Goal: Find contact information: Find contact information

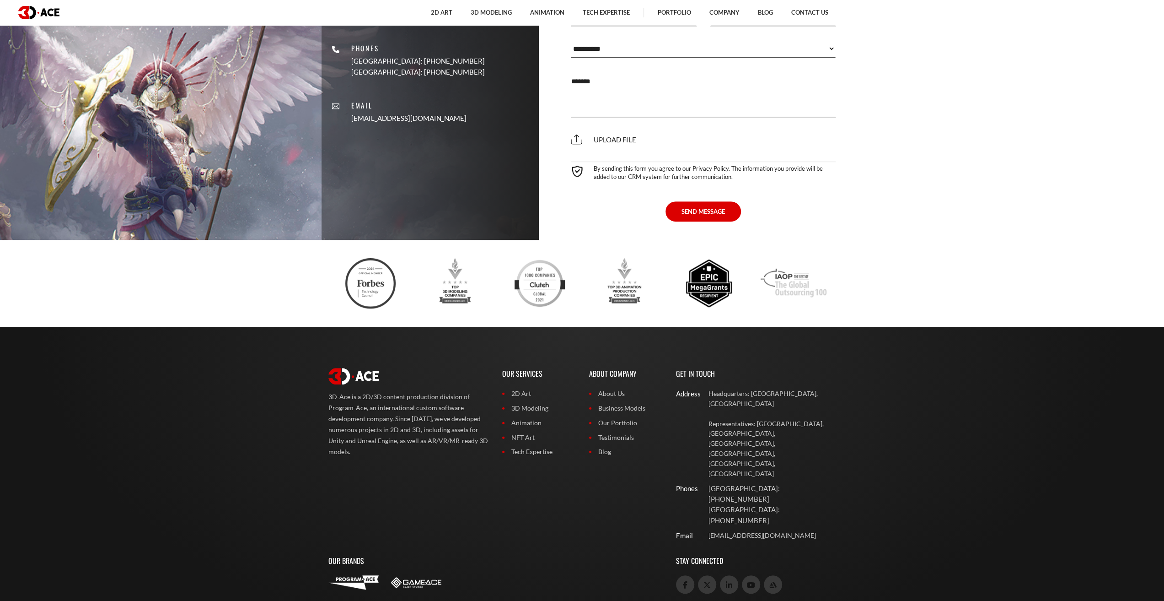
scroll to position [4015, 0]
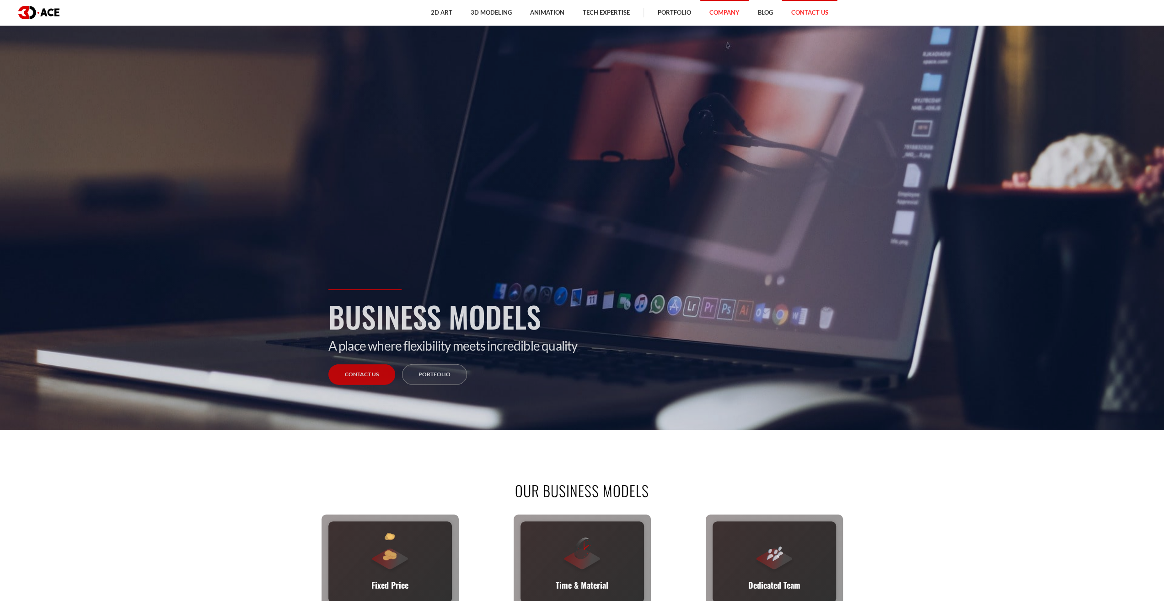
scroll to position [28, 0]
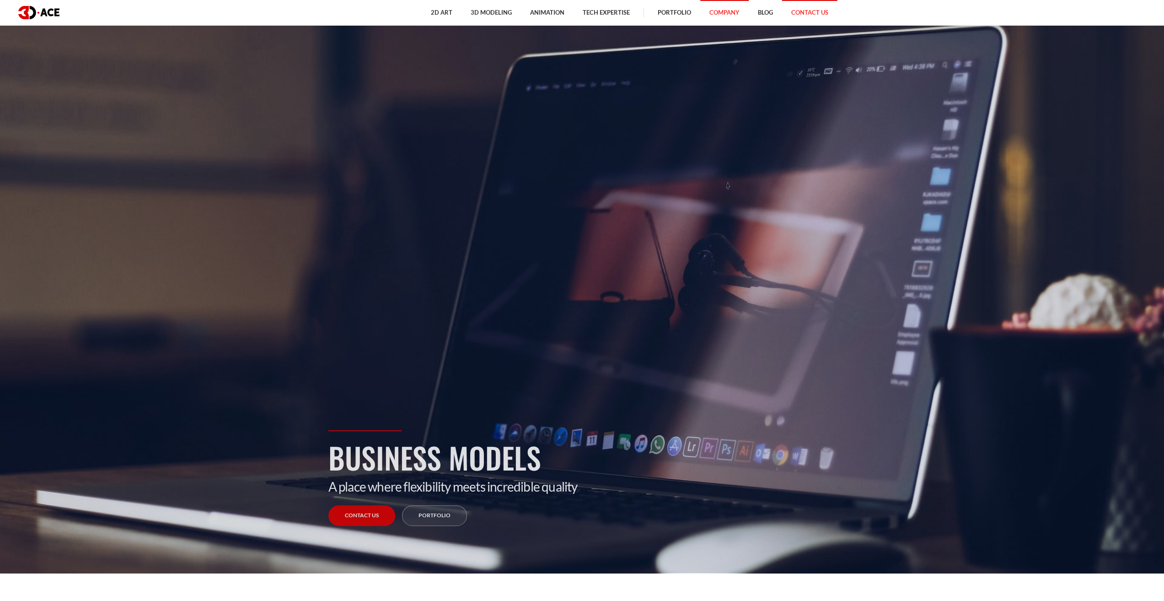
click at [803, 11] on link "Contact Us" at bounding box center [809, 12] width 55 height 25
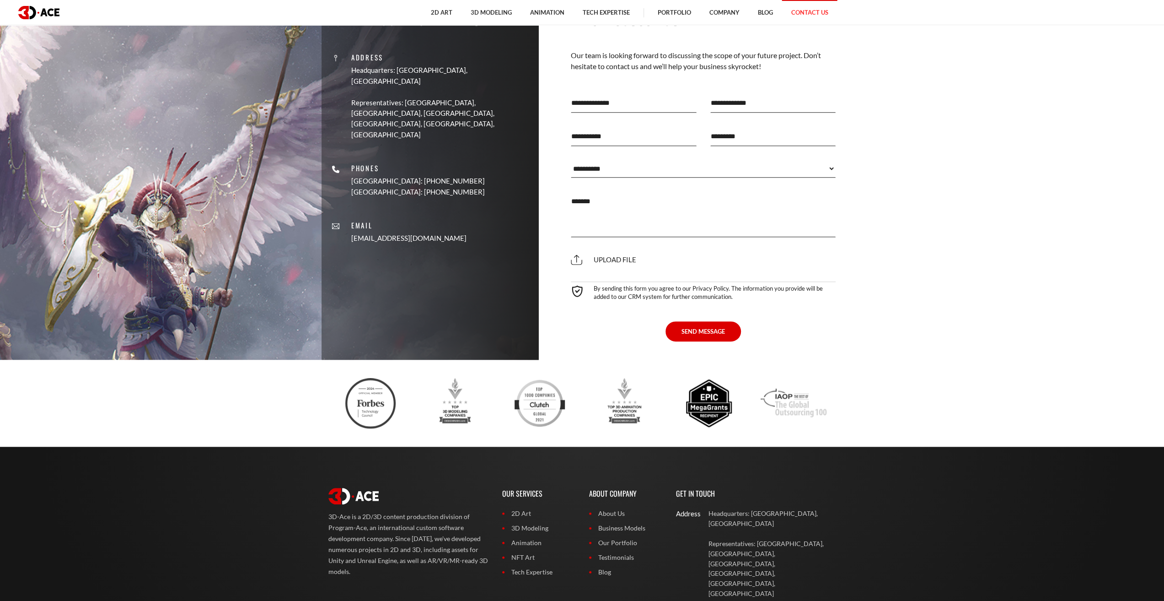
scroll to position [588, 0]
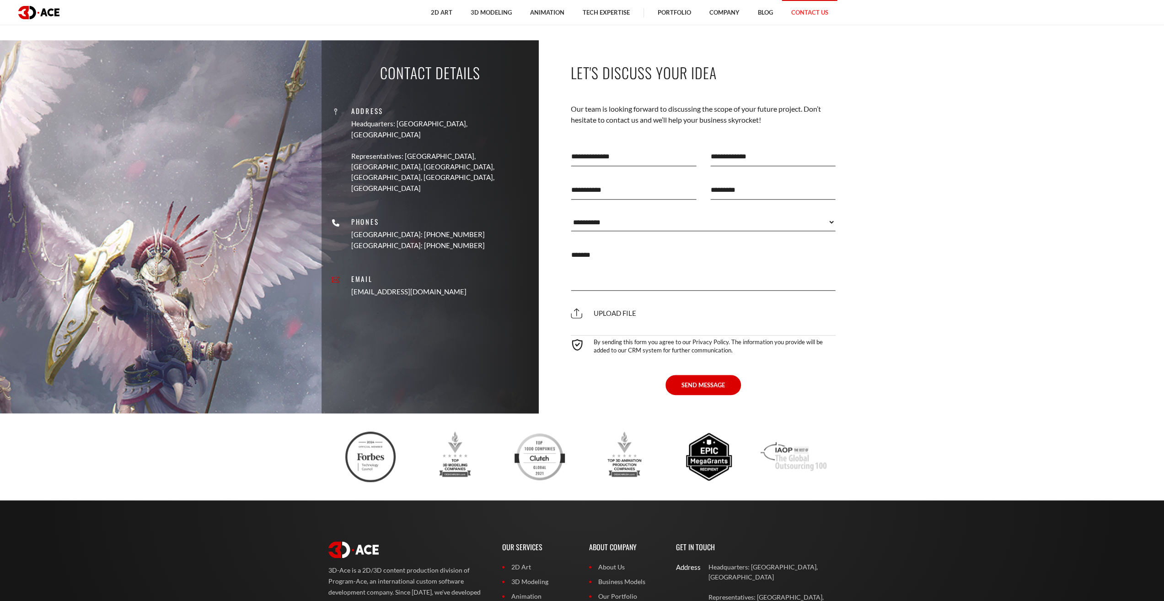
drag, startPoint x: 468, startPoint y: 261, endPoint x: 387, endPoint y: 264, distance: 81.0
click at [387, 264] on div "Address Headquarters: [GEOGRAPHIC_DATA], Cyprus Representatives: [GEOGRAPHIC_DA…" at bounding box center [430, 197] width 204 height 215
copy link "[EMAIL_ADDRESS][DOMAIN_NAME]"
